Goal: Find specific page/section: Find specific page/section

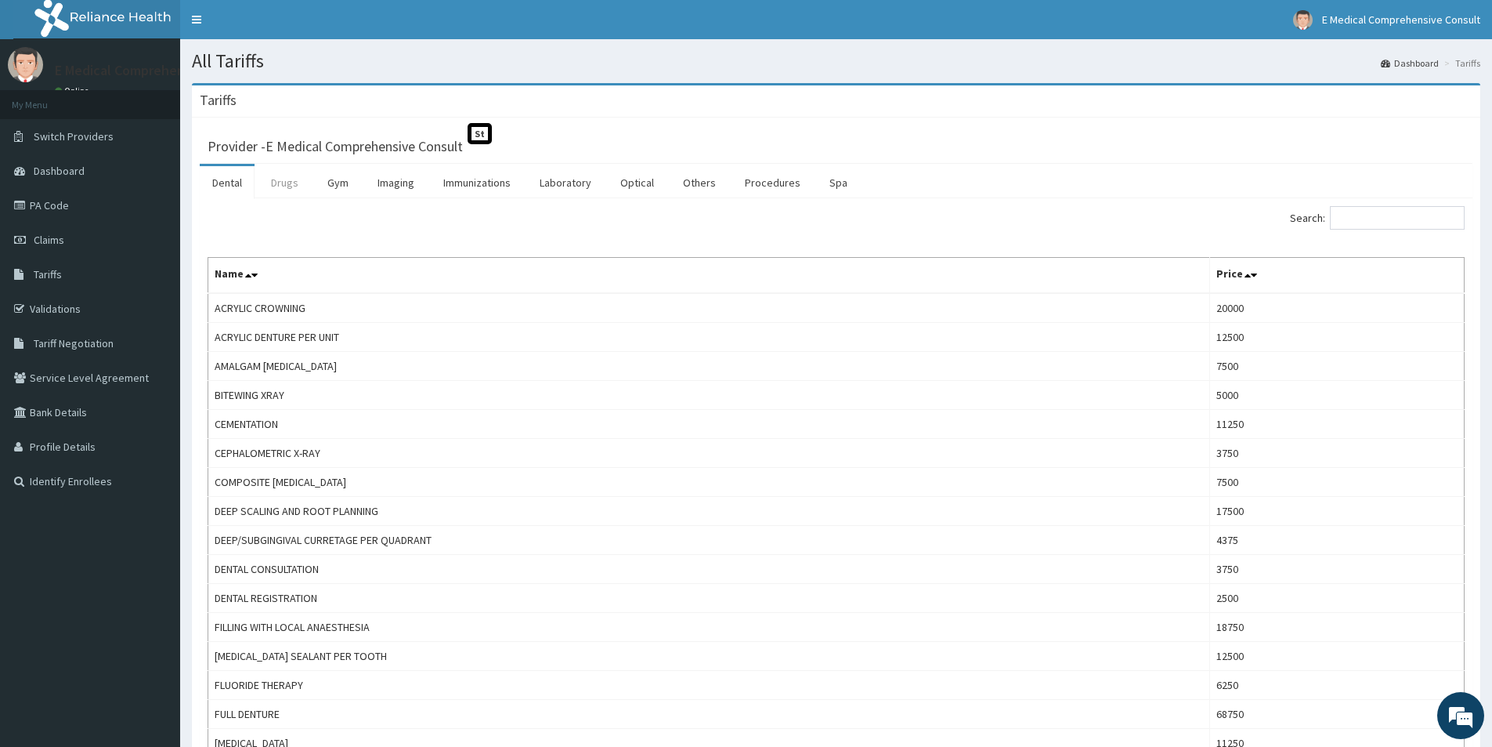
click at [278, 188] on link "Drugs" at bounding box center [284, 182] width 52 height 33
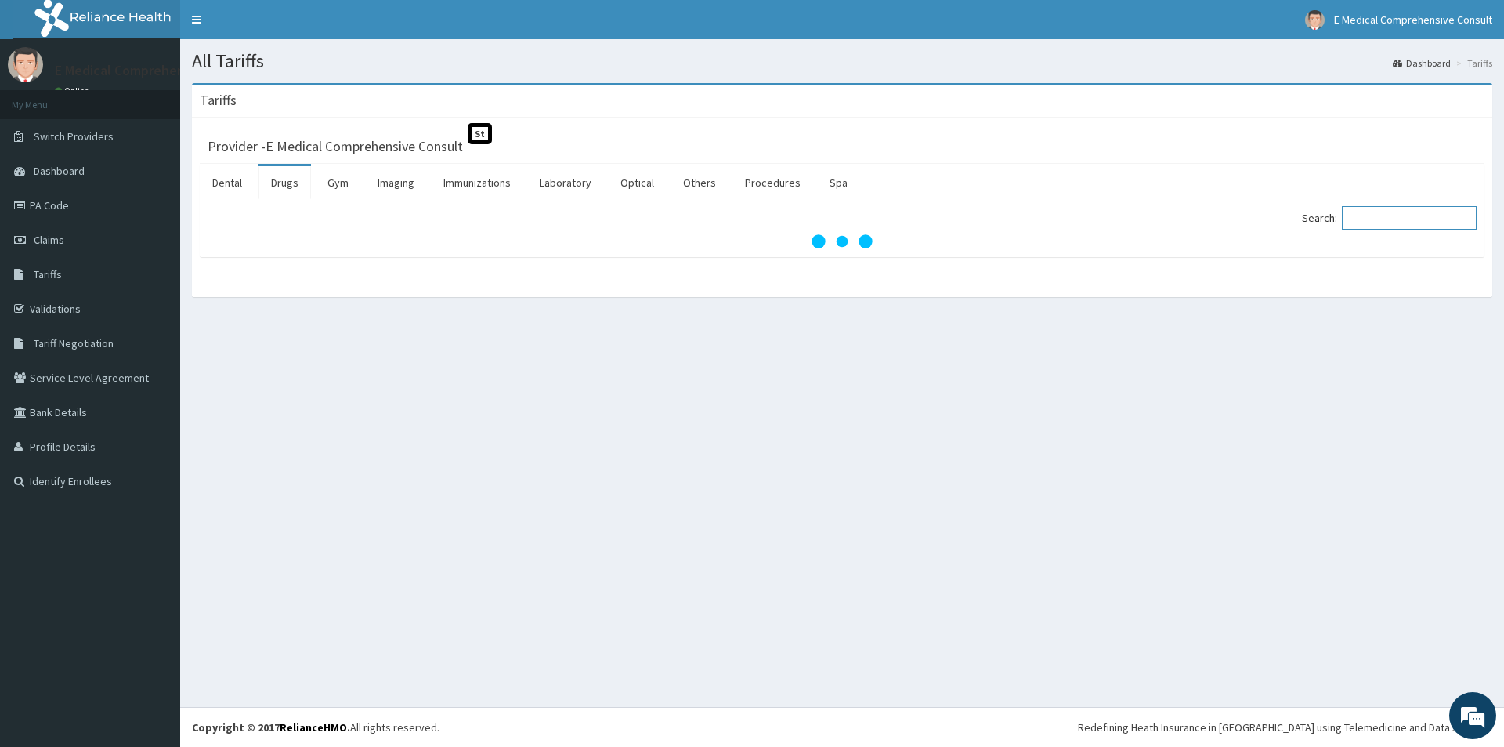
click at [1381, 226] on input "Search:" at bounding box center [1409, 217] width 135 height 23
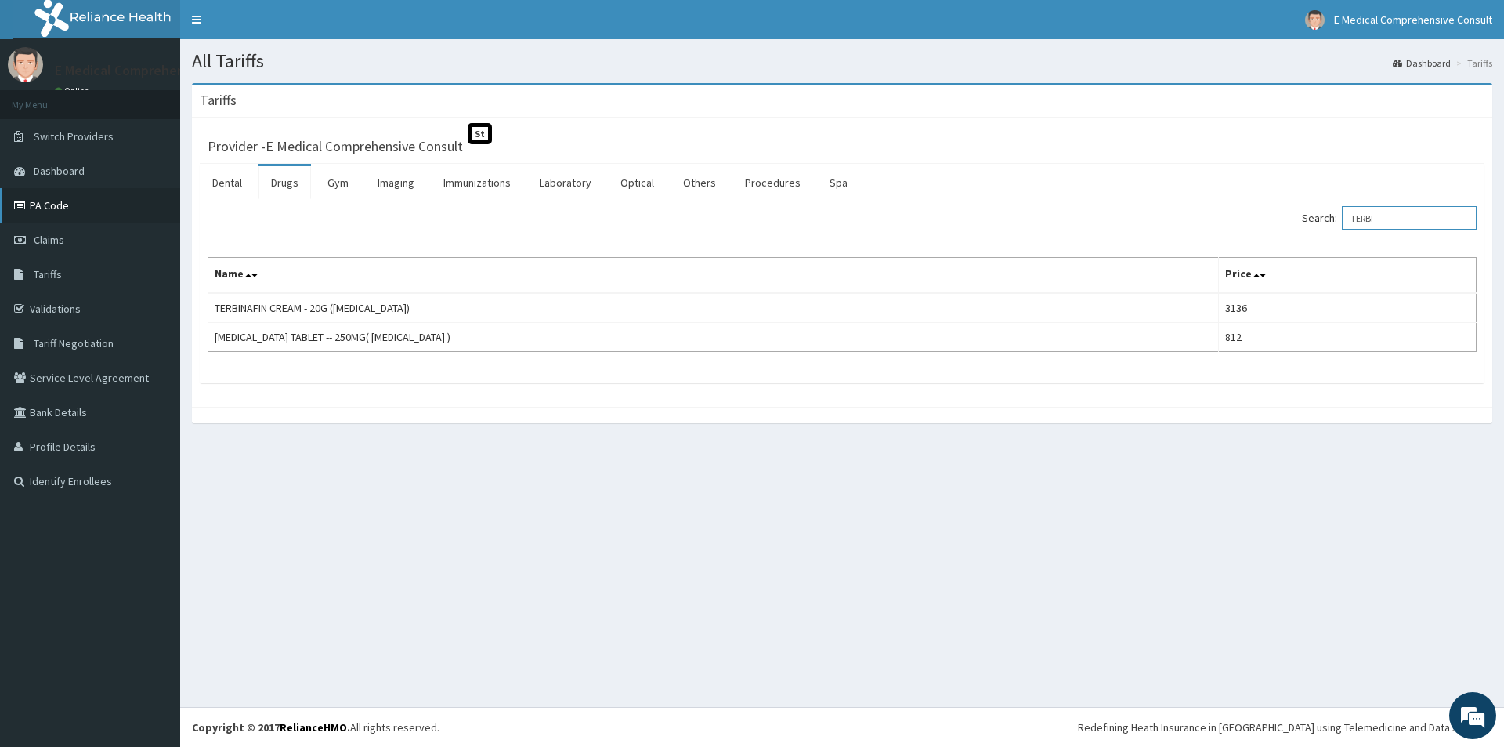
type input "TERBI"
click at [49, 207] on link "PA Code" at bounding box center [90, 205] width 180 height 34
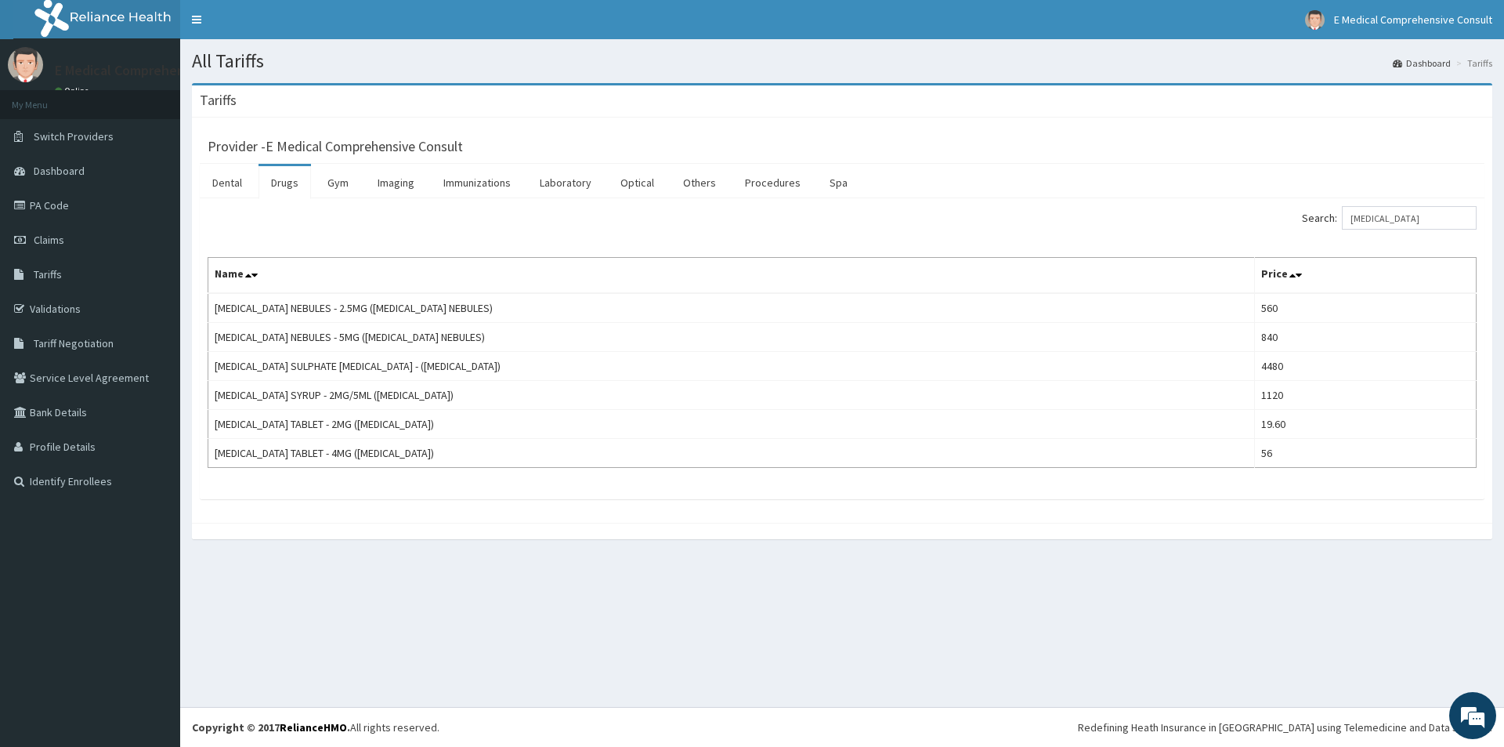
click at [52, 196] on link "PA Code" at bounding box center [90, 205] width 180 height 34
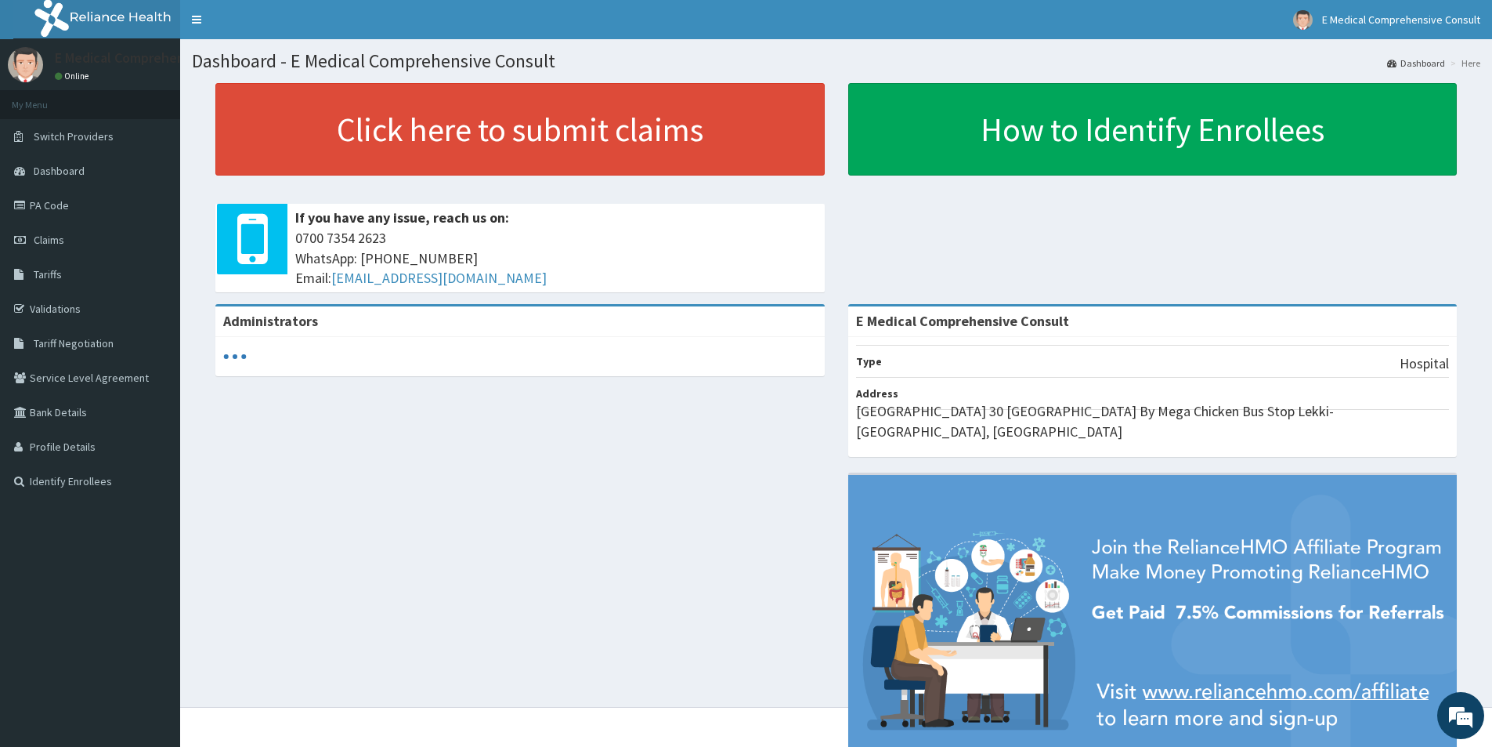
click at [47, 204] on link "PA Code" at bounding box center [90, 205] width 180 height 34
